Goal: Information Seeking & Learning: Learn about a topic

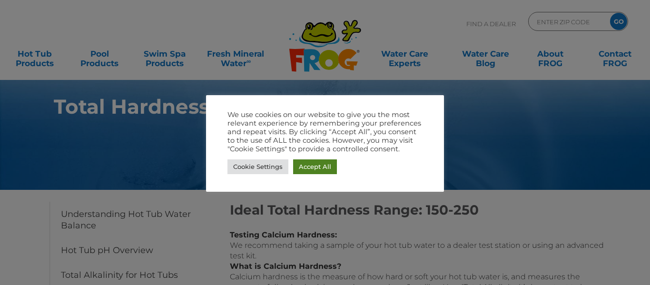
click at [309, 166] on link "Accept All" at bounding box center [315, 166] width 44 height 15
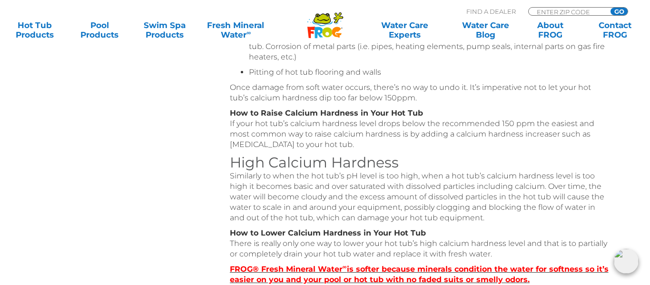
scroll to position [399, 0]
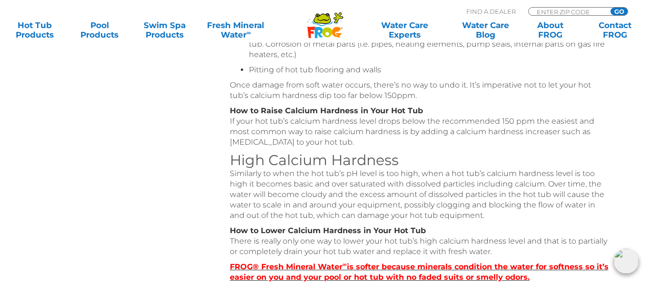
click at [199, 138] on div "Table of Contents Understanding Hot Tub Water Balance Hot Tub pH Overview Total…" at bounding box center [324, 125] width 571 height 669
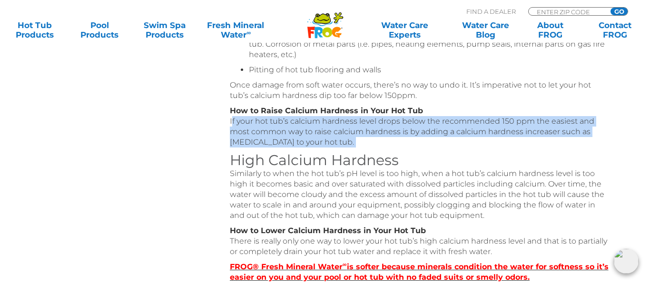
click at [199, 138] on div "Table of Contents Understanding Hot Tub Water Balance Hot Tub pH Overview Total…" at bounding box center [324, 125] width 571 height 669
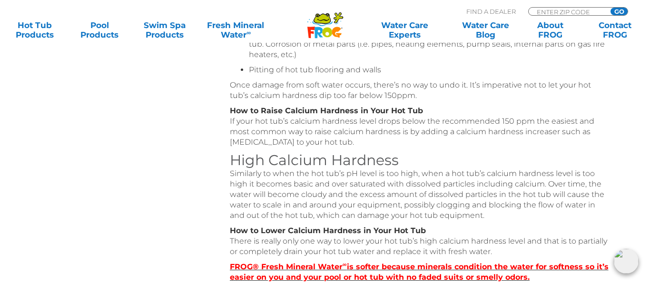
click at [199, 138] on div "Table of Contents Understanding Hot Tub Water Balance Hot Tub pH Overview Total…" at bounding box center [324, 125] width 571 height 669
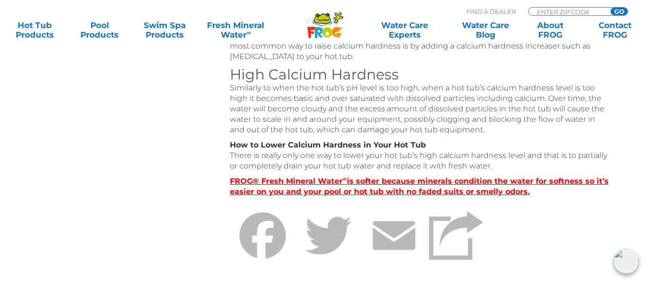
scroll to position [486, 0]
click at [209, 128] on div "Table of Contents Understanding Hot Tub Water Balance Hot Tub pH Overview Total…" at bounding box center [324, 38] width 571 height 669
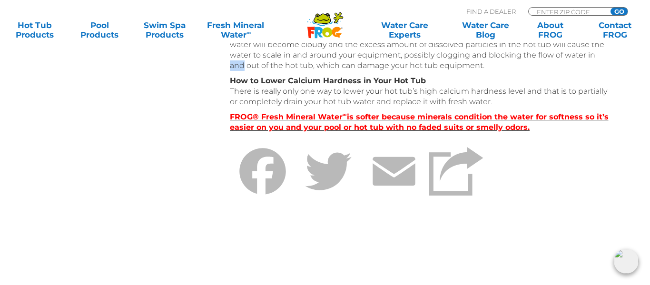
scroll to position [551, 0]
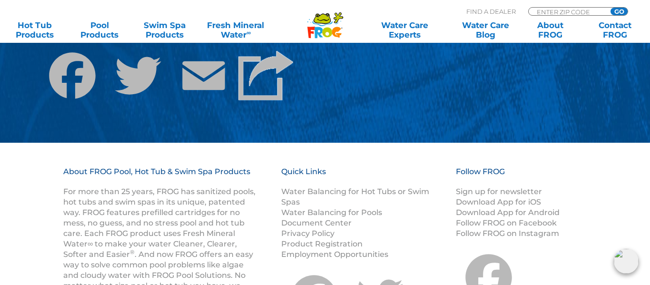
scroll to position [927, 0]
